Goal: Find contact information: Find contact information

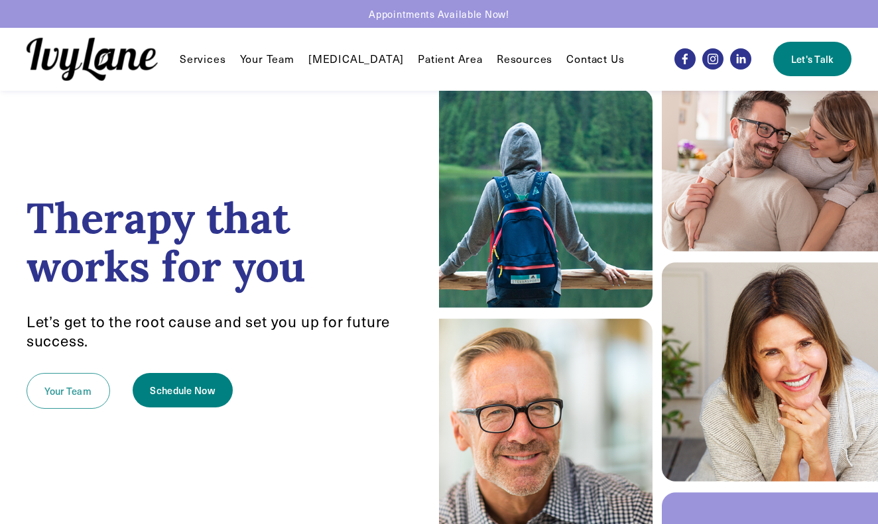
click at [49, 394] on link "Your Team" at bounding box center [69, 391] width 84 height 36
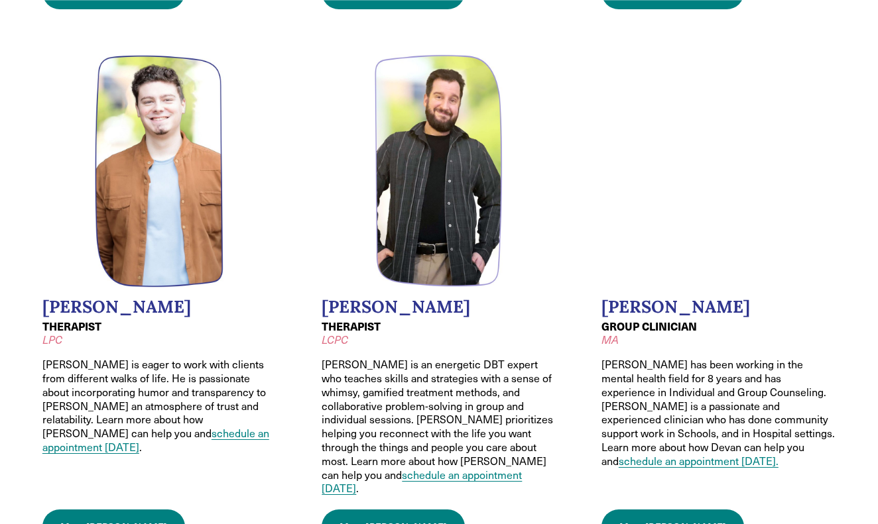
scroll to position [1081, 0]
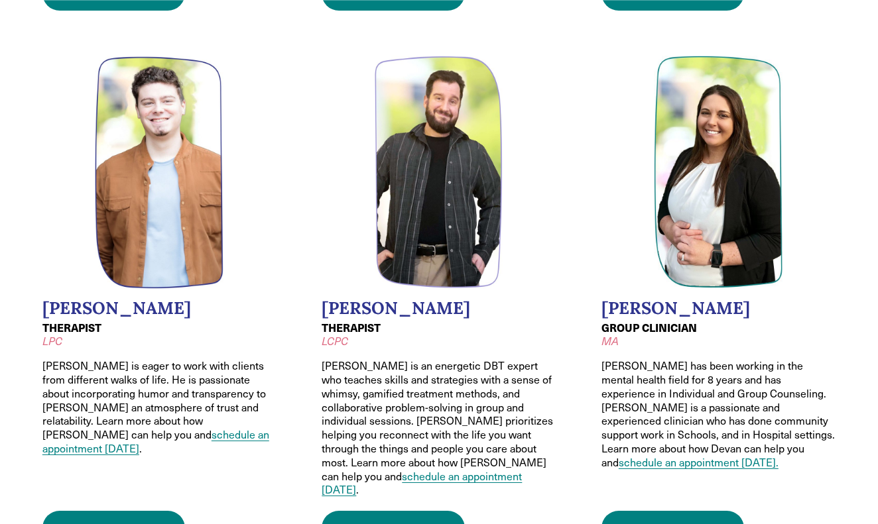
click at [706, 455] on link "schedule an appointment today." at bounding box center [698, 462] width 160 height 14
click at [646, 511] on link "Meet Devan" at bounding box center [672, 528] width 143 height 34
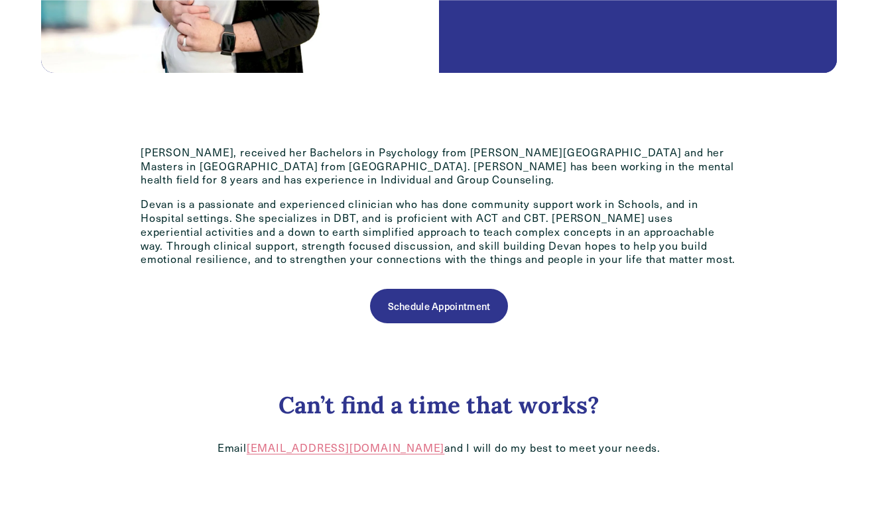
scroll to position [526, 0]
click at [387, 445] on link "[EMAIL_ADDRESS][DOMAIN_NAME]" at bounding box center [346, 448] width 198 height 14
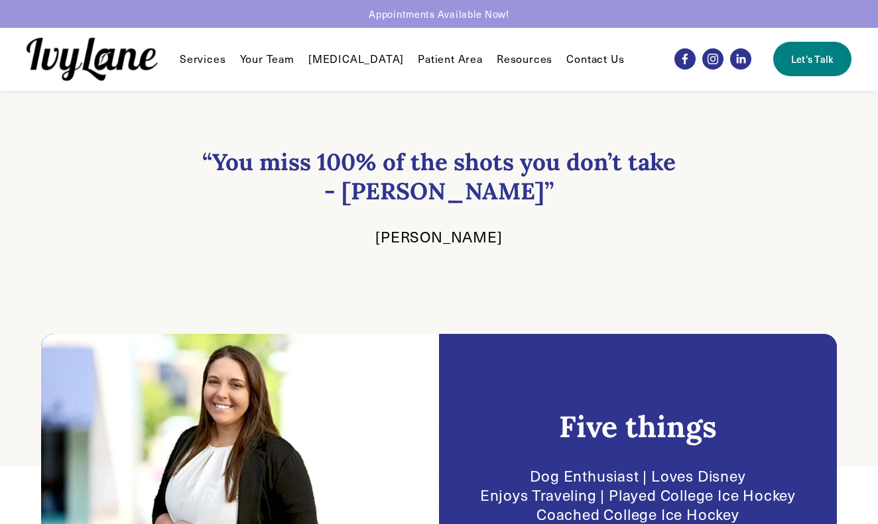
scroll to position [0, 0]
click at [361, 59] on link "[MEDICAL_DATA]" at bounding box center [355, 59] width 95 height 16
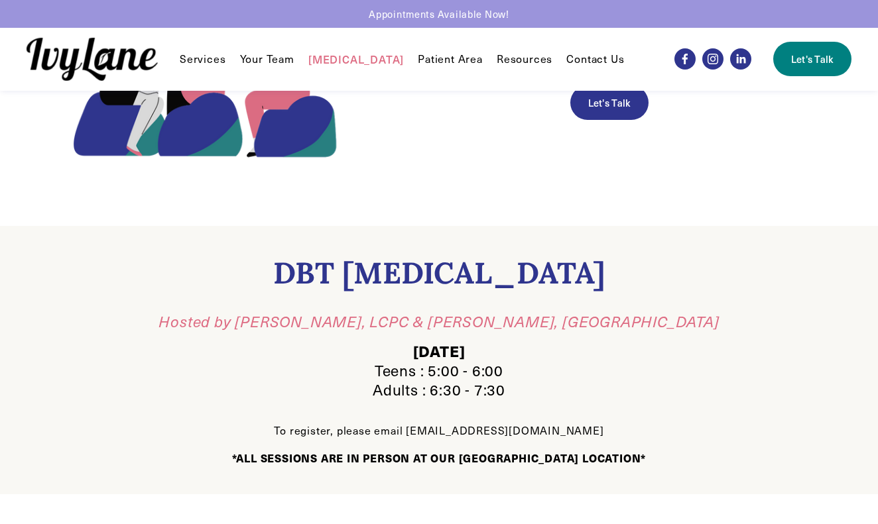
scroll to position [496, 0]
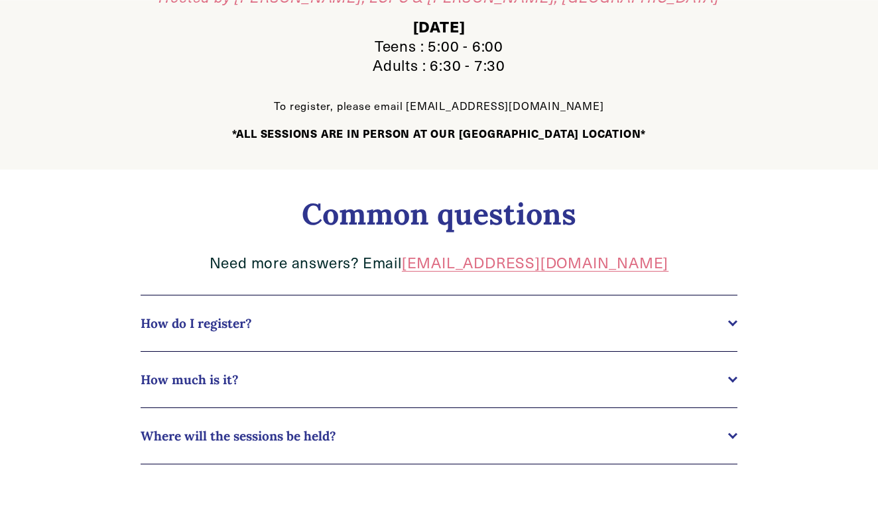
click at [701, 390] on button "How much is it?" at bounding box center [439, 380] width 597 height 56
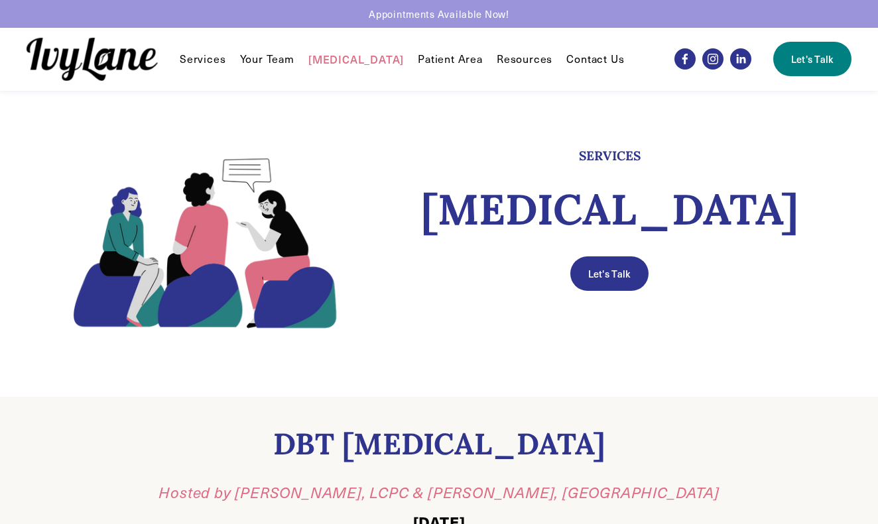
scroll to position [0, 0]
